Goal: Understand site structure: Understand site structure

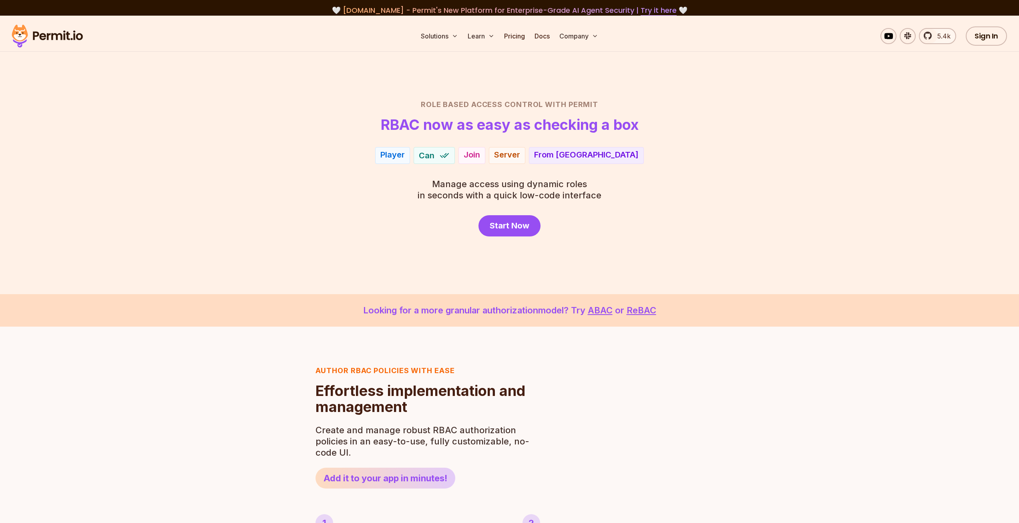
click at [66, 36] on img at bounding box center [47, 35] width 79 height 27
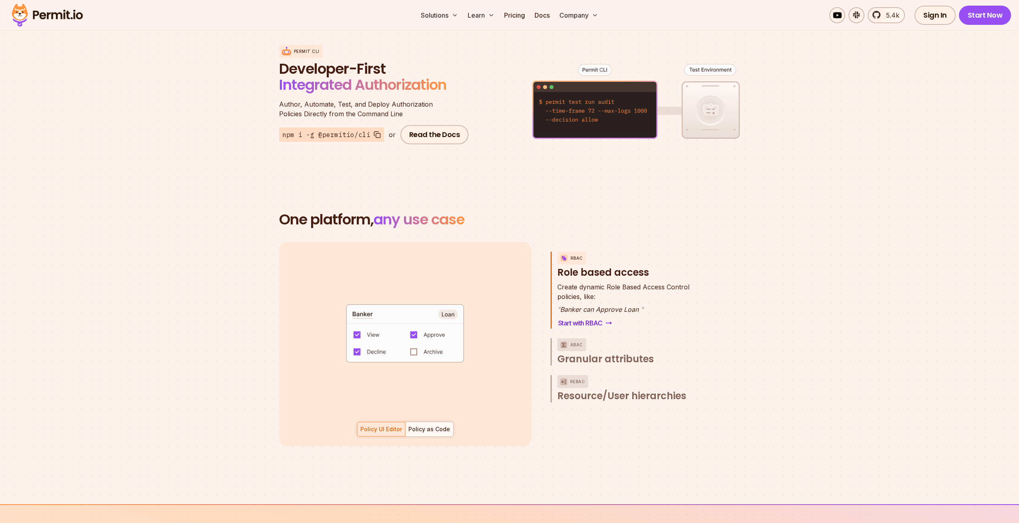
scroll to position [1001, 0]
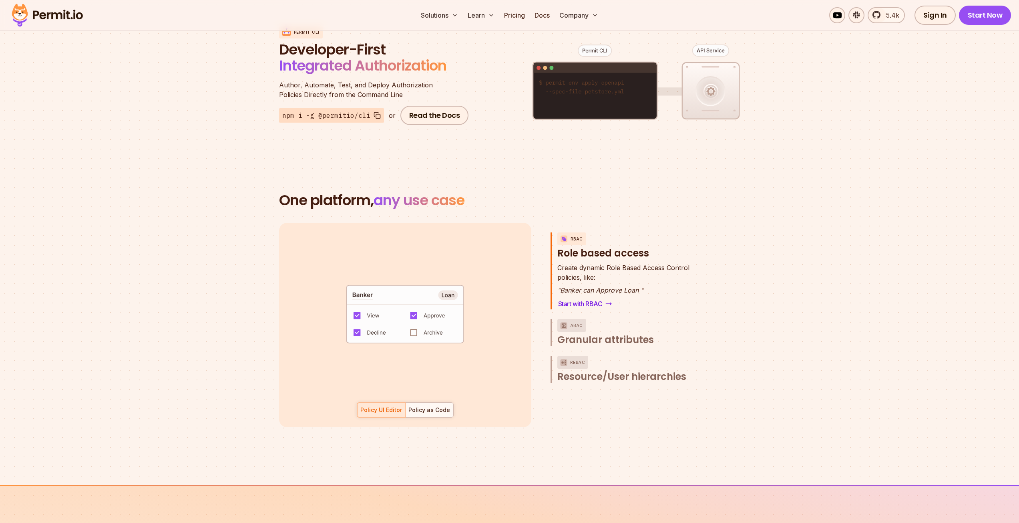
click at [73, 20] on img at bounding box center [47, 15] width 79 height 27
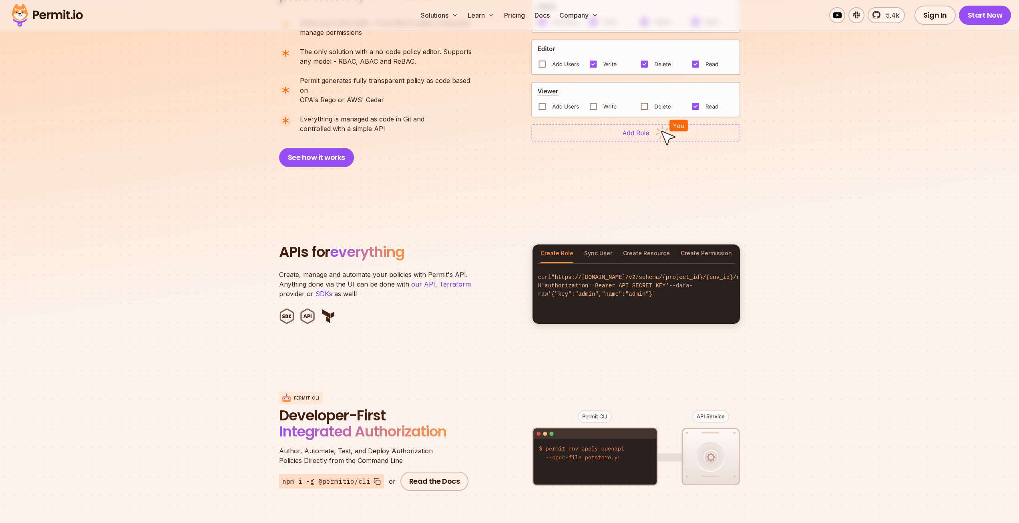
scroll to position [641, 0]
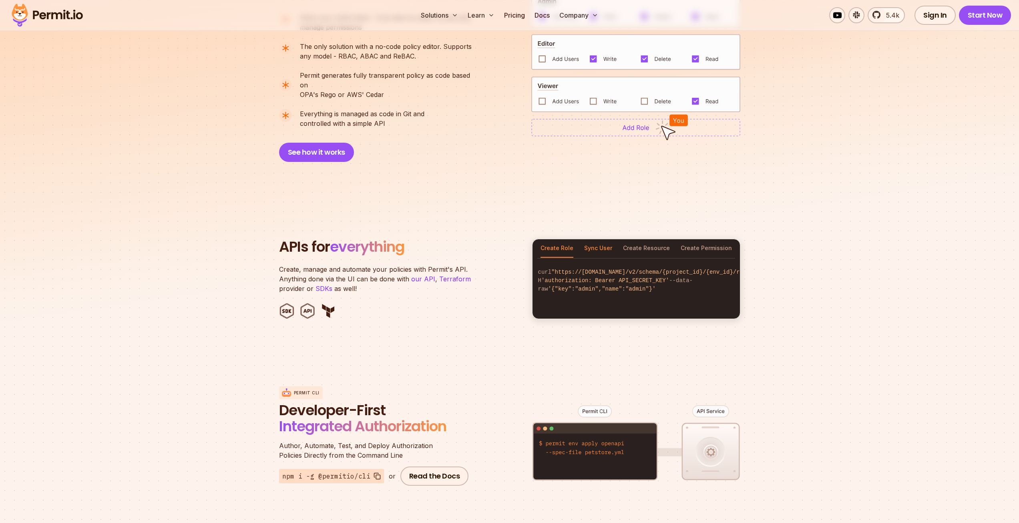
click at [599, 241] on button "Sync User" at bounding box center [598, 248] width 28 height 18
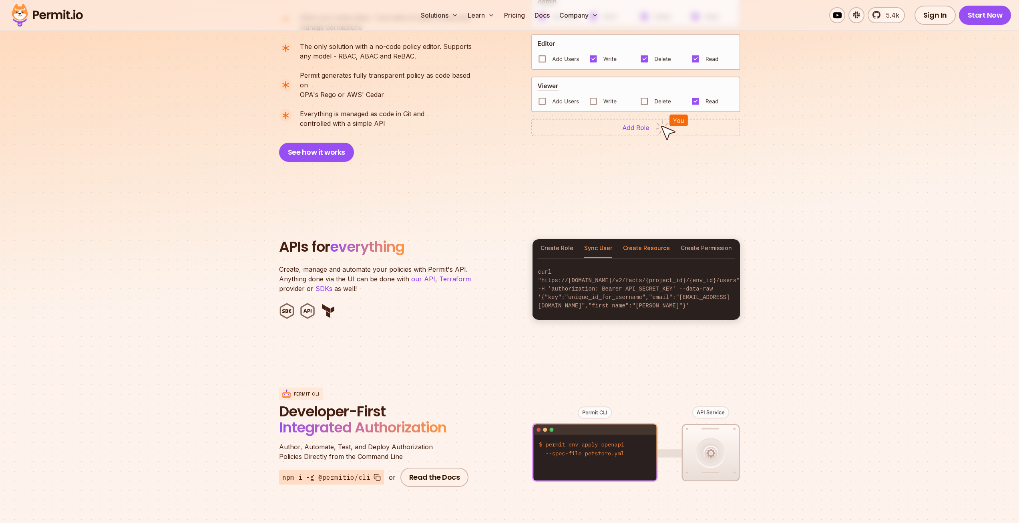
click at [635, 239] on button "Create Resource" at bounding box center [646, 248] width 47 height 18
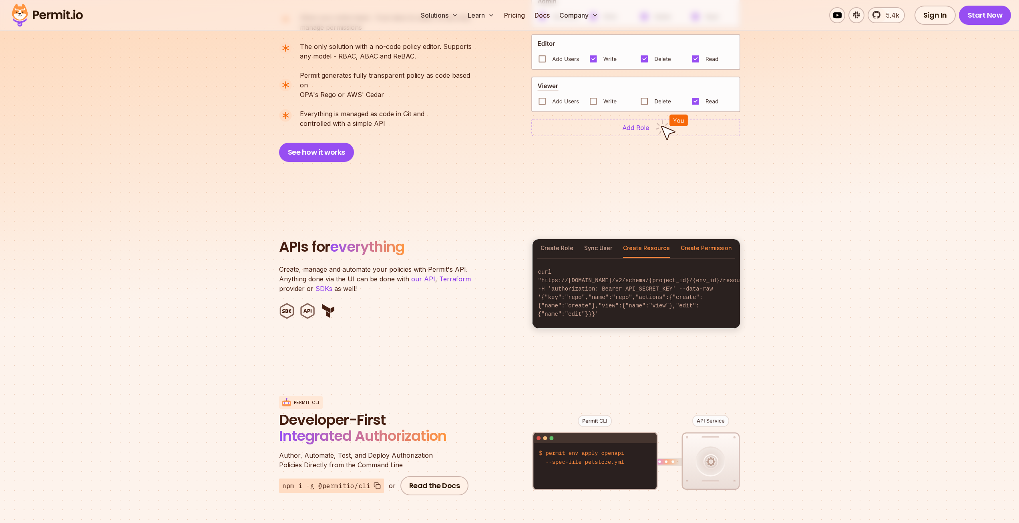
click at [689, 239] on button "Create Permission" at bounding box center [706, 248] width 51 height 18
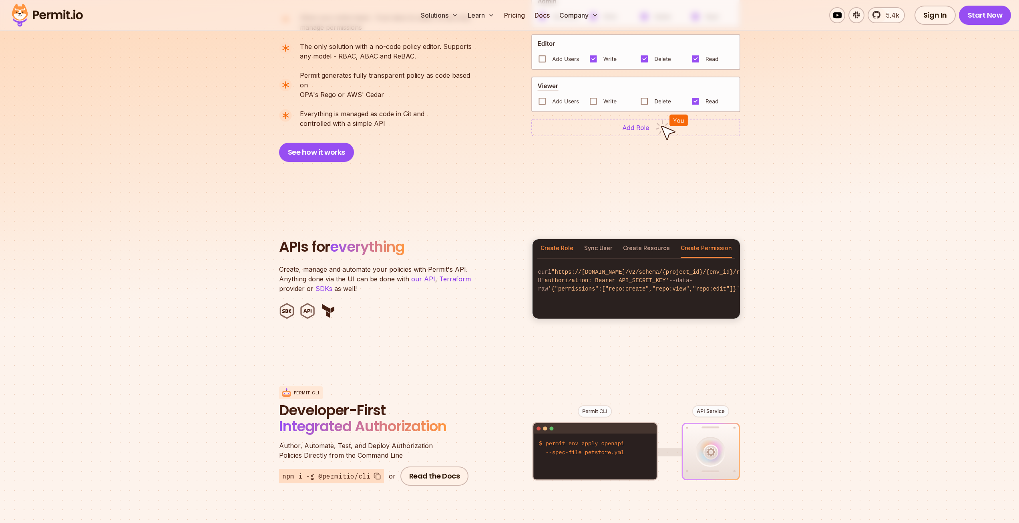
click at [570, 239] on button "Create Role" at bounding box center [557, 248] width 33 height 18
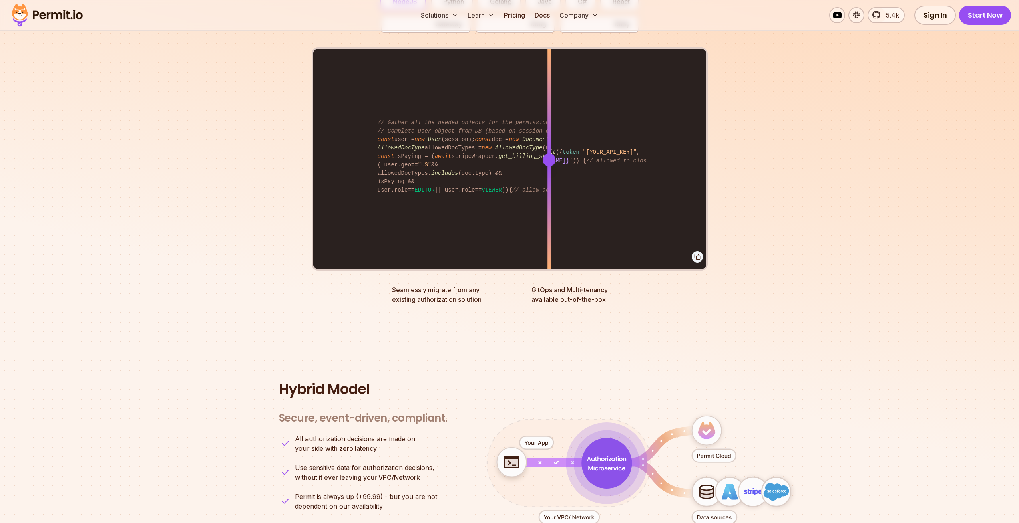
scroll to position [1642, 0]
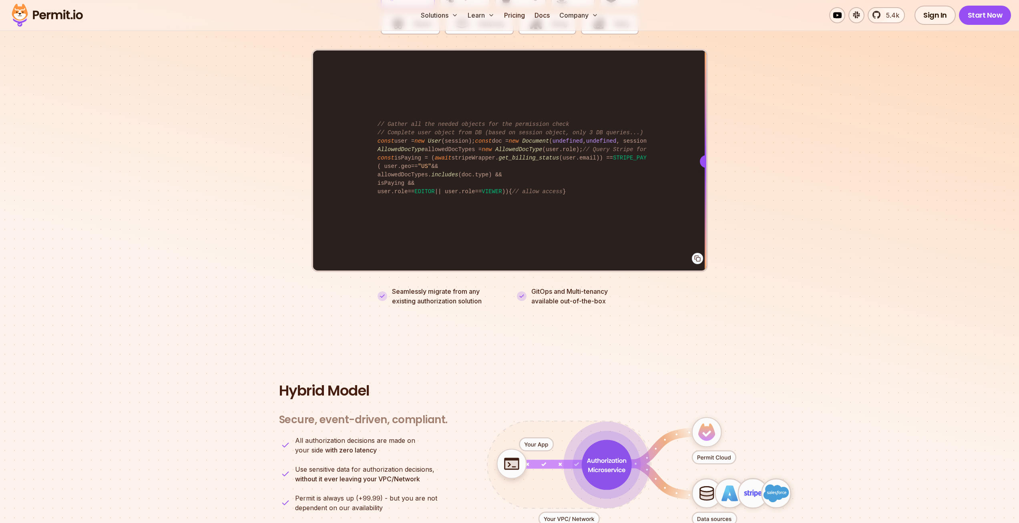
drag, startPoint x: 550, startPoint y: 230, endPoint x: 715, endPoint y: 218, distance: 165.0
click at [715, 218] on section "Fully functional authorization in 5 minutes Just add permit.check() to your cod…" at bounding box center [509, 94] width 1019 height 500
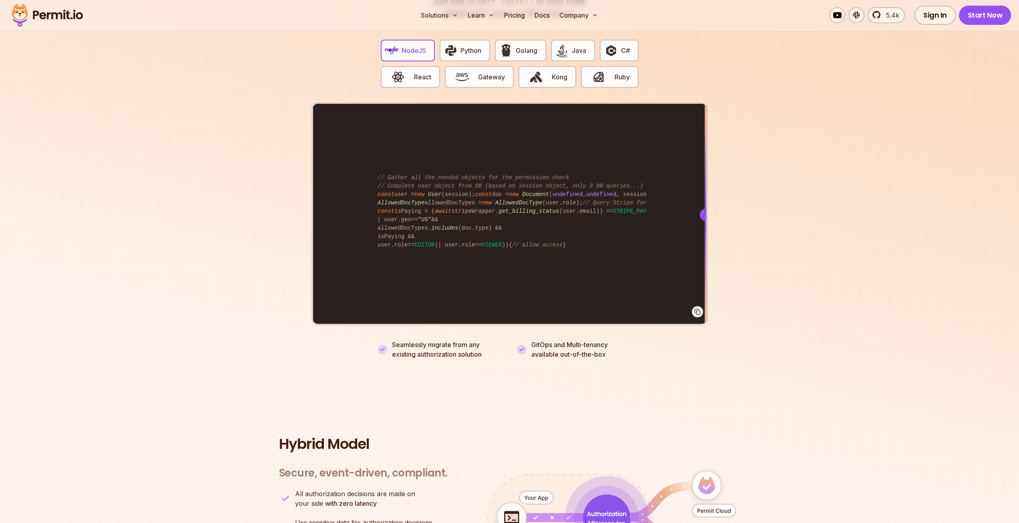
scroll to position [1562, 0]
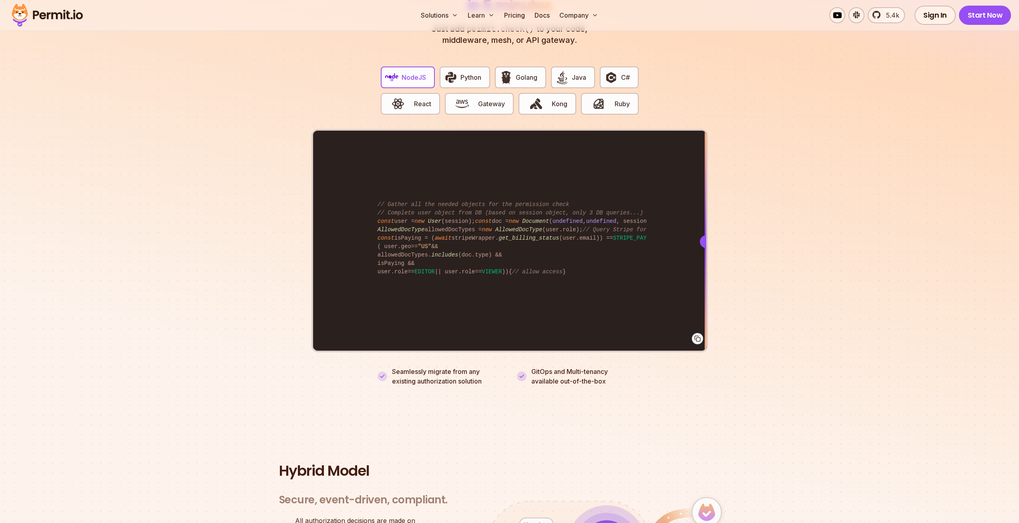
drag, startPoint x: 711, startPoint y: 232, endPoint x: 645, endPoint y: 231, distance: 65.7
click at [629, 230] on section "Fully functional authorization in 5 minutes Just add permit.check() to your cod…" at bounding box center [509, 174] width 1019 height 500
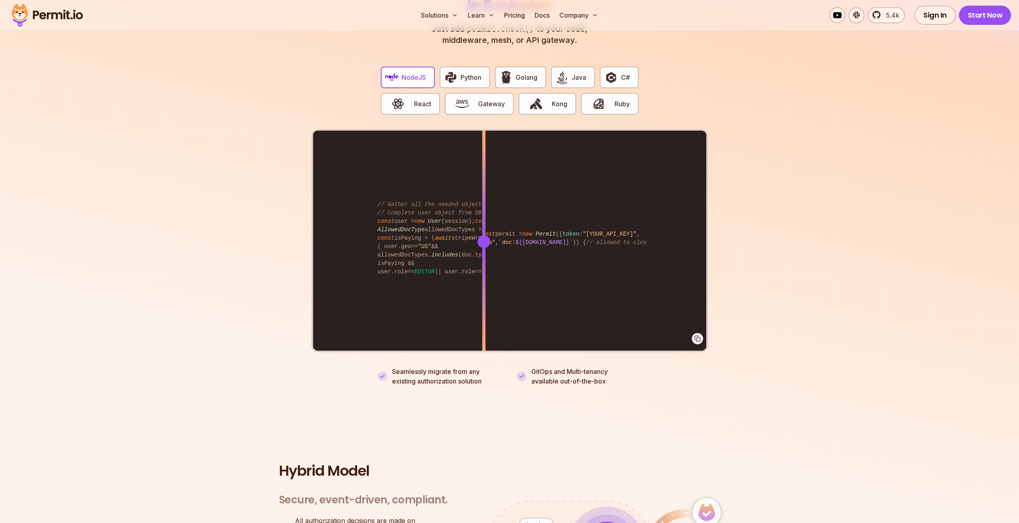
drag, startPoint x: 696, startPoint y: 231, endPoint x: 484, endPoint y: 217, distance: 212.3
click at [484, 217] on div at bounding box center [483, 241] width 3 height 221
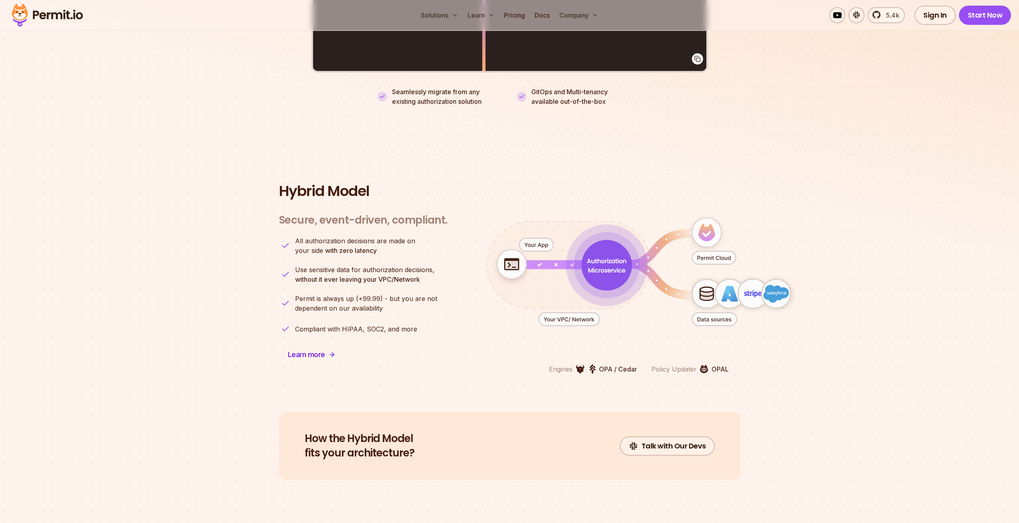
scroll to position [1843, 0]
click at [719, 250] on icon "animation" at bounding box center [714, 256] width 44 height 13
